Goal: Transaction & Acquisition: Download file/media

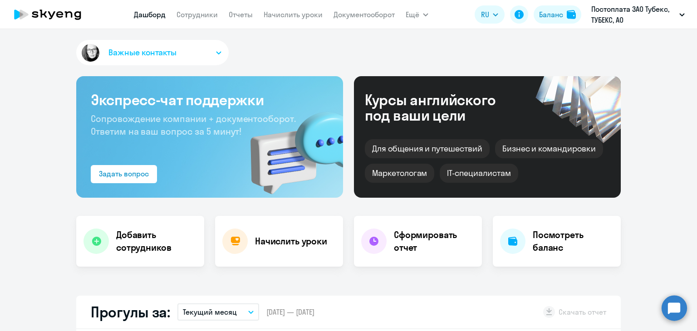
select select "30"
click at [238, 19] on link "Отчеты" at bounding box center [241, 14] width 24 height 9
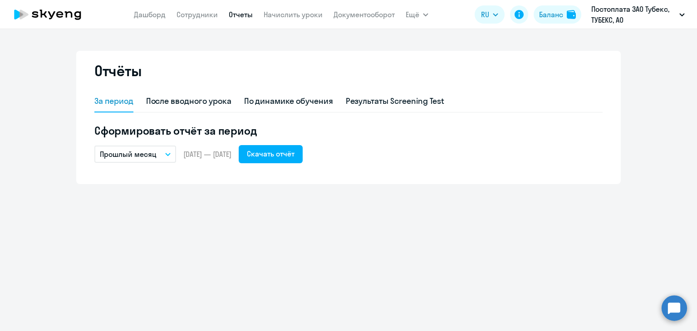
click at [167, 156] on button "Прошлый месяц" at bounding box center [135, 154] width 82 height 17
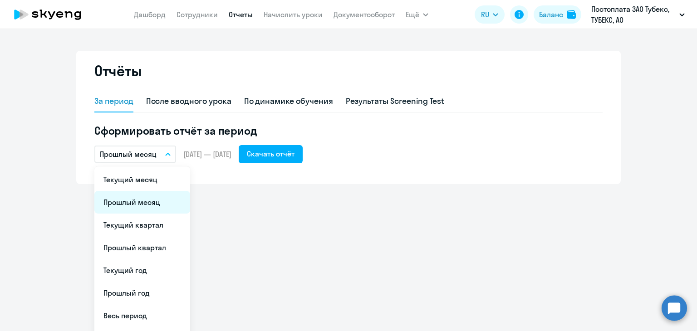
click at [142, 200] on li "Прошлый месяц" at bounding box center [142, 202] width 96 height 23
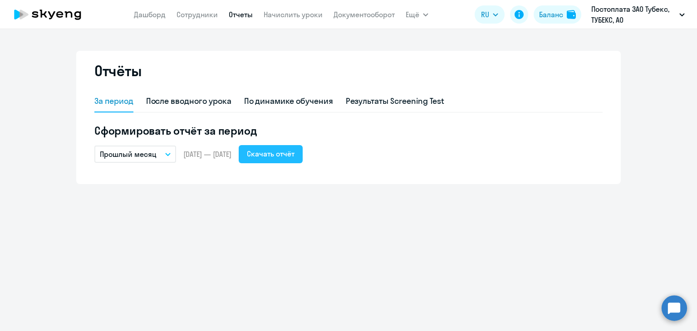
click at [295, 155] on div "Скачать отчёт" at bounding box center [271, 153] width 48 height 11
click at [465, 262] on div "Отчёты За период После вводного урока По динамике обучения Результаты Screening…" at bounding box center [348, 180] width 697 height 302
